Goal: Information Seeking & Learning: Learn about a topic

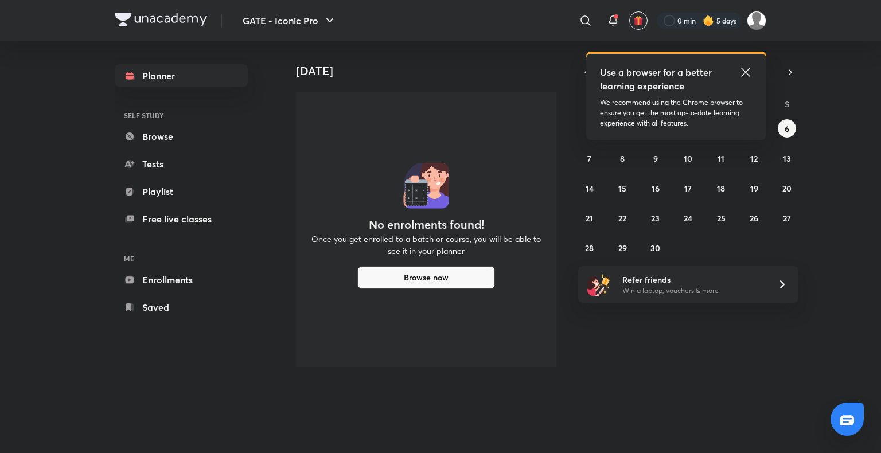
click at [747, 72] on icon at bounding box center [746, 72] width 14 height 14
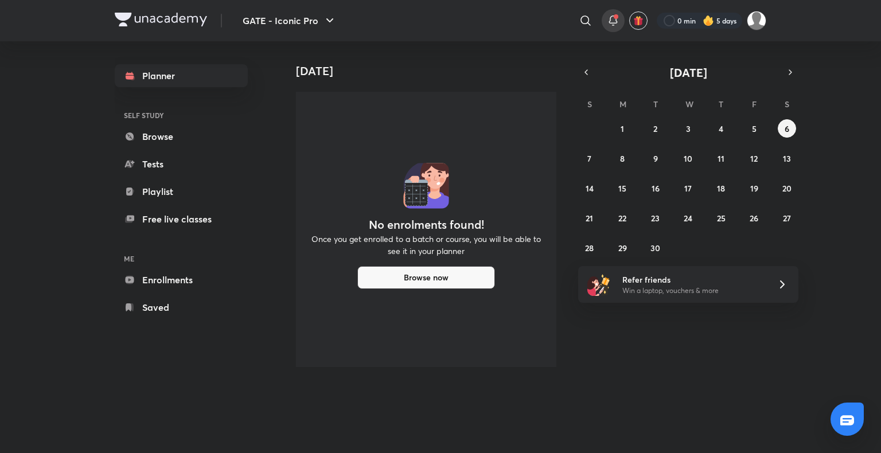
click at [610, 20] on icon at bounding box center [613, 21] width 14 height 14
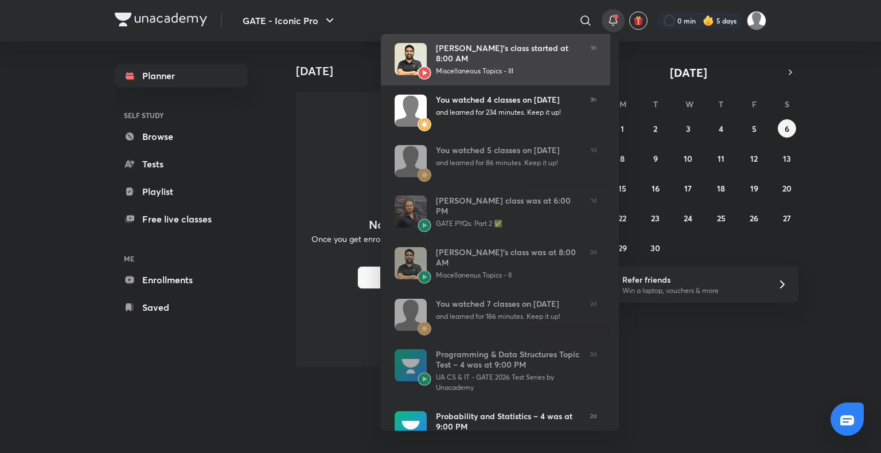
click at [492, 69] on div "Miscellaneous Topics - III" at bounding box center [509, 71] width 146 height 10
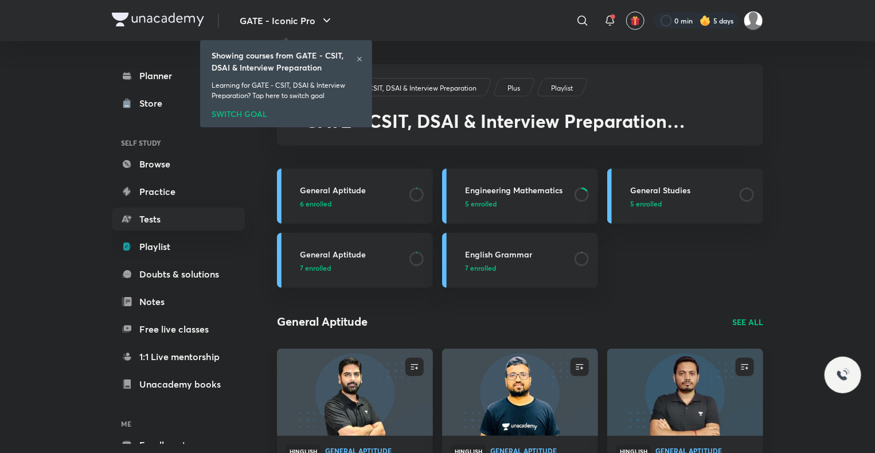
click at [357, 62] on icon at bounding box center [359, 59] width 7 height 7
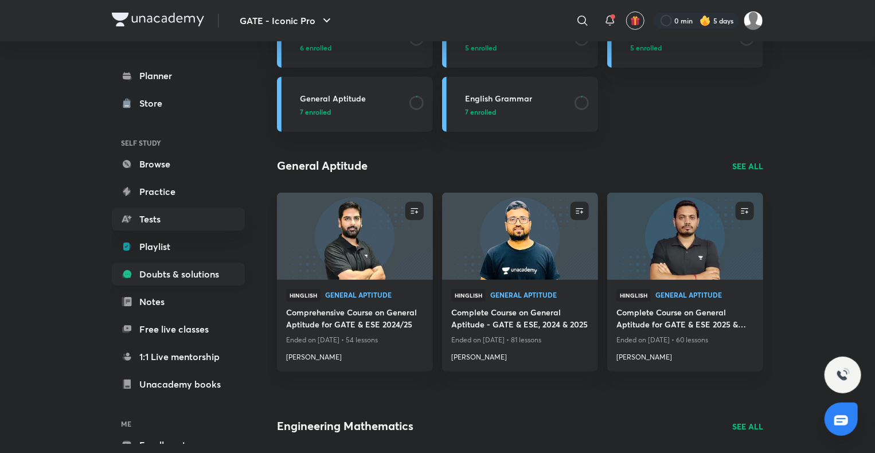
click at [147, 263] on link "Doubts & solutions" at bounding box center [178, 274] width 133 height 23
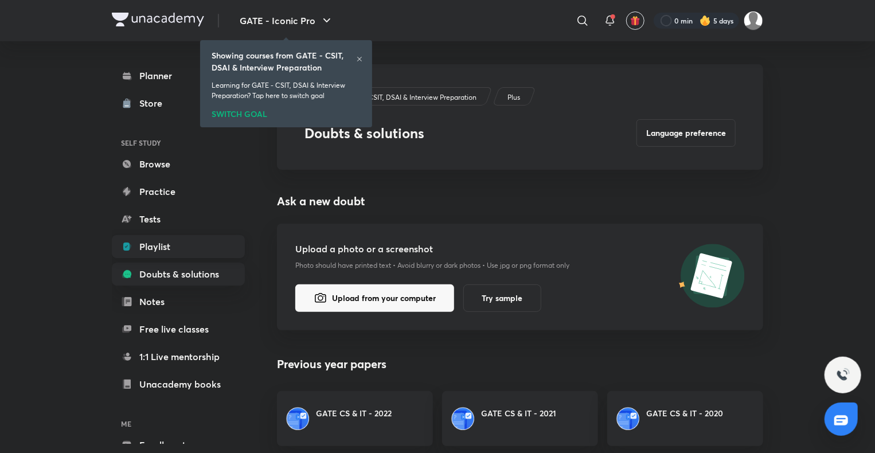
click at [148, 257] on link "Playlist" at bounding box center [178, 246] width 133 height 23
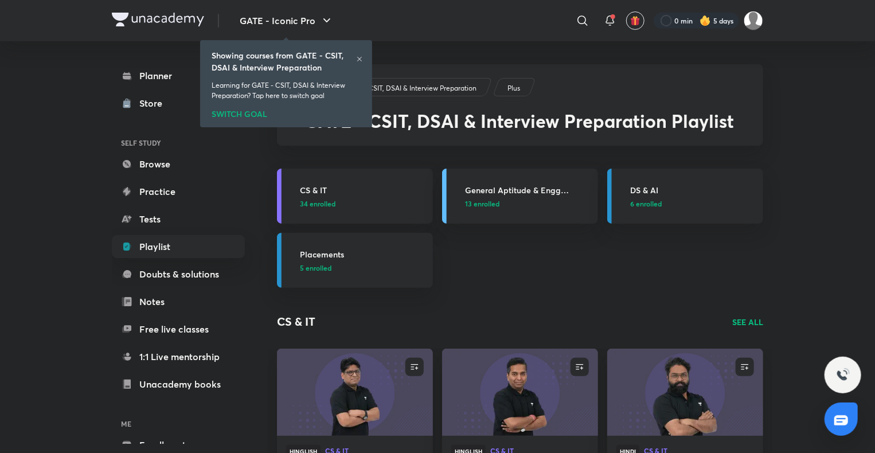
click at [356, 59] on icon at bounding box center [359, 59] width 7 height 7
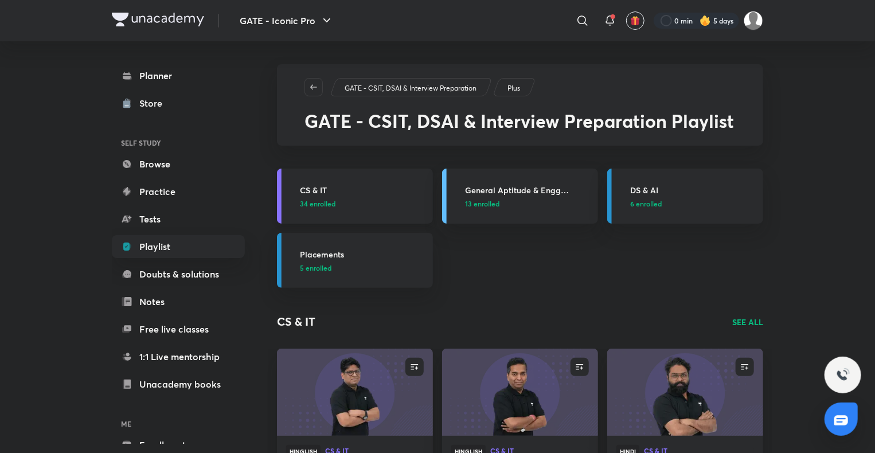
click at [335, 187] on h3 "CS & IT" at bounding box center [363, 190] width 126 height 12
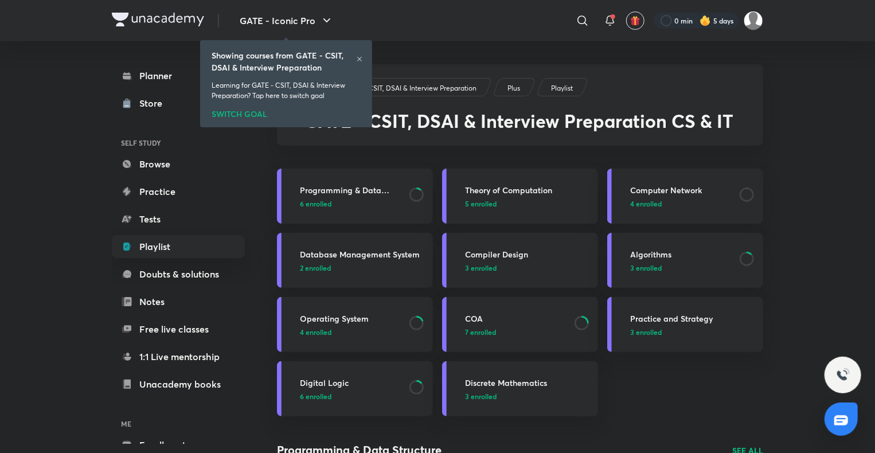
click at [335, 187] on h3 "Programming & Data Structure" at bounding box center [351, 190] width 103 height 12
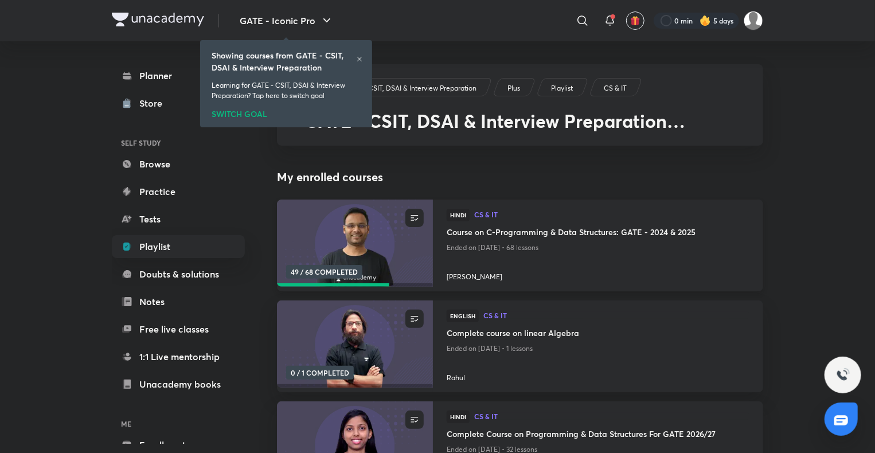
click at [475, 236] on h4 "Course on C-Programming & Data Structures: GATE - 2024 & 2025" at bounding box center [598, 233] width 303 height 14
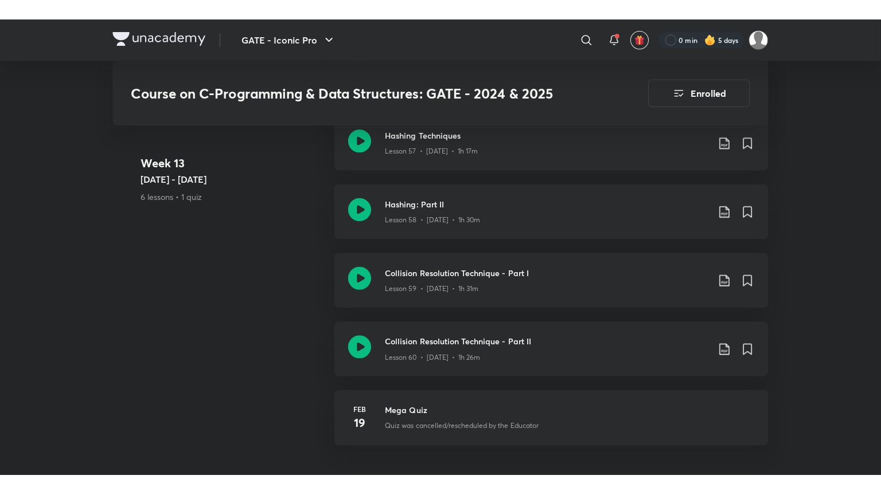
scroll to position [5486, 0]
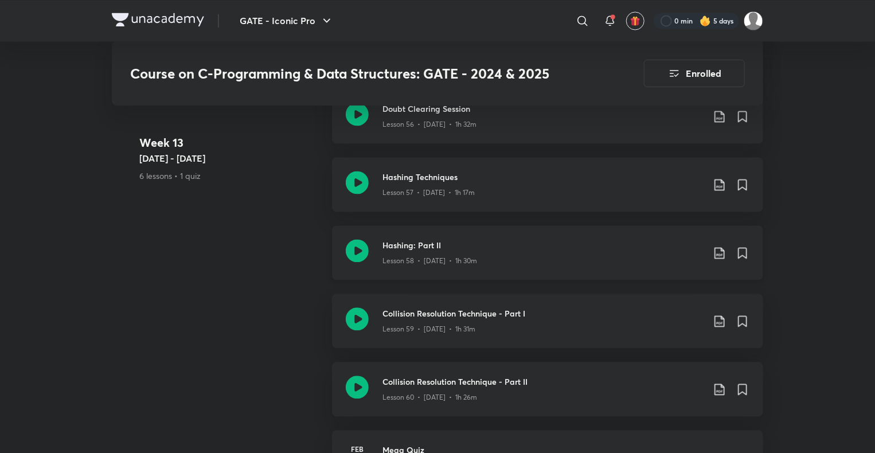
click at [412, 240] on h3 "Hashing: Part II" at bounding box center [542, 245] width 321 height 12
